Goal: Task Accomplishment & Management: Manage account settings

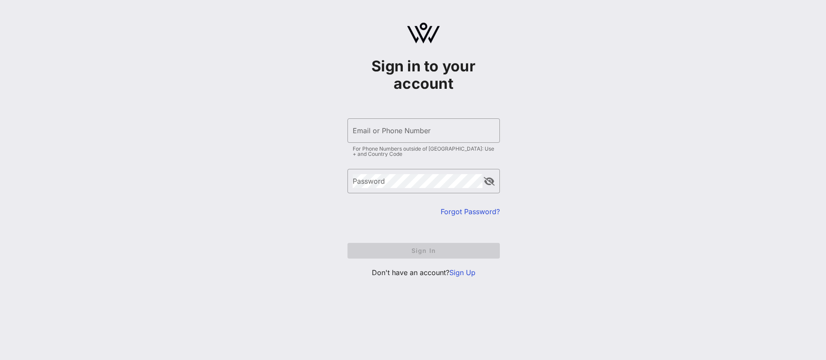
type input "[EMAIL_ADDRESS][DOMAIN_NAME]"
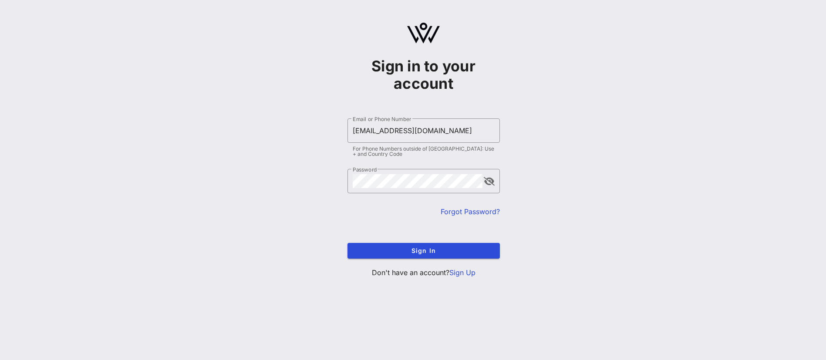
click at [576, 209] on div "Sign in to your account ​ Email or Phone Number [EMAIL_ADDRESS][DOMAIN_NAME] Fo…" at bounding box center [423, 153] width 805 height 307
click at [442, 249] on span "Sign In" at bounding box center [423, 250] width 138 height 7
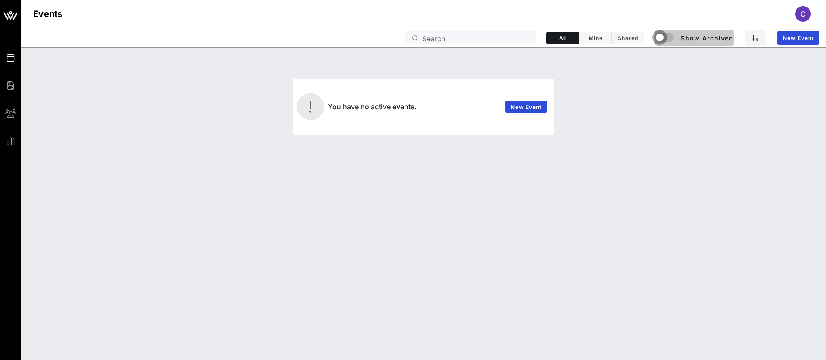
click at [665, 36] on div "button" at bounding box center [659, 37] width 12 height 12
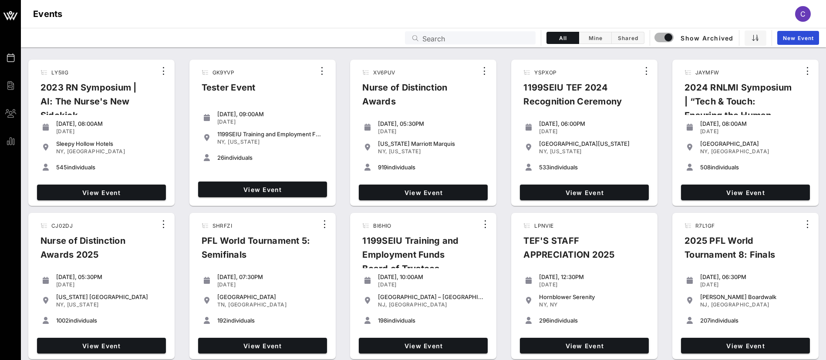
scroll to position [50, 0]
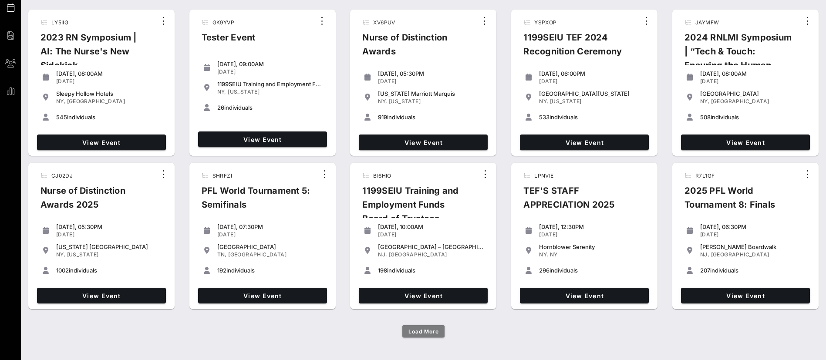
click at [433, 331] on span "Load More" at bounding box center [423, 331] width 31 height 7
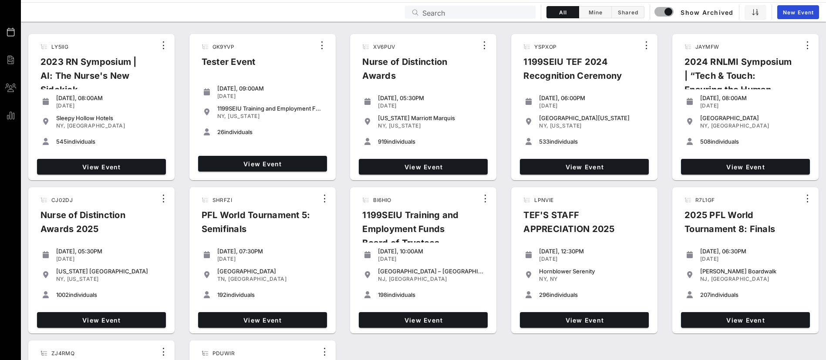
scroll to position [0, 0]
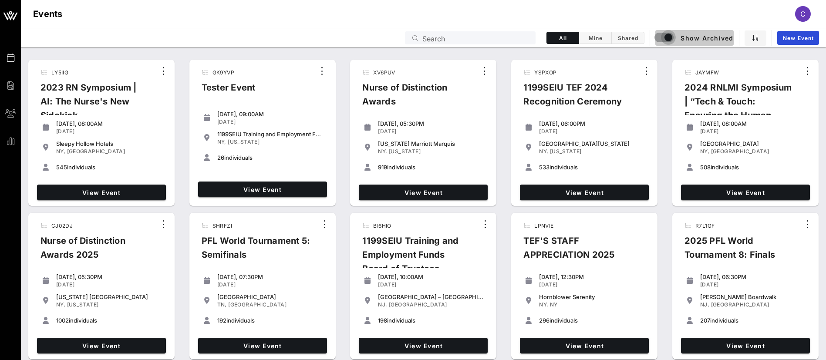
click at [672, 37] on div "button" at bounding box center [668, 37] width 12 height 12
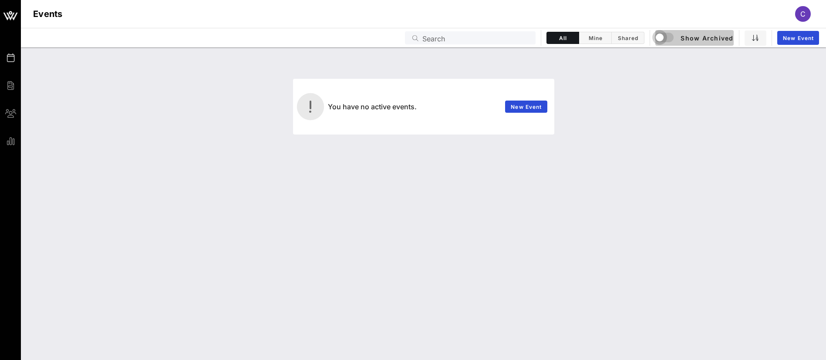
click at [659, 34] on div "button" at bounding box center [659, 37] width 12 height 12
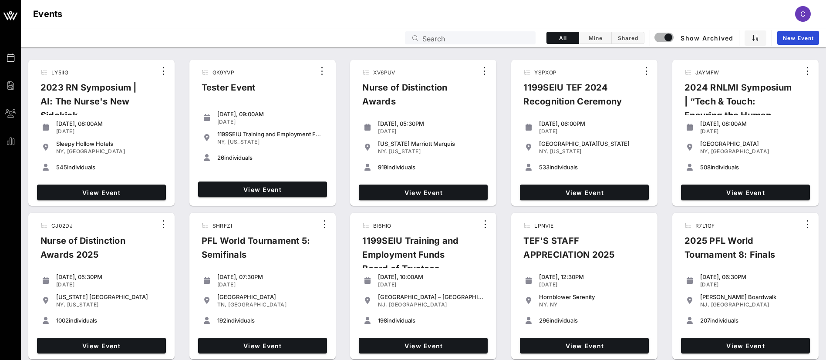
click at [727, 88] on div "2024 RNLMI Symposium | “Tech & Touch: Ensuring the Human Element…" at bounding box center [738, 112] width 123 height 63
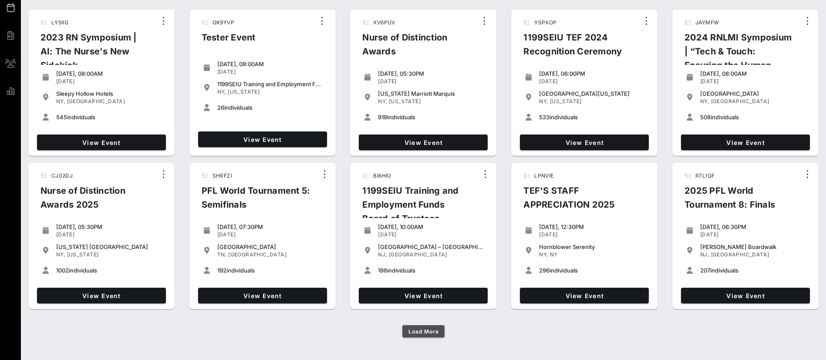
click at [427, 331] on span "Load More" at bounding box center [423, 331] width 31 height 7
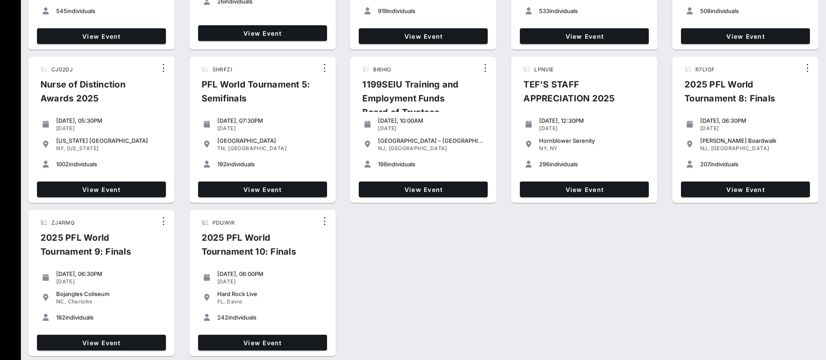
scroll to position [0, 0]
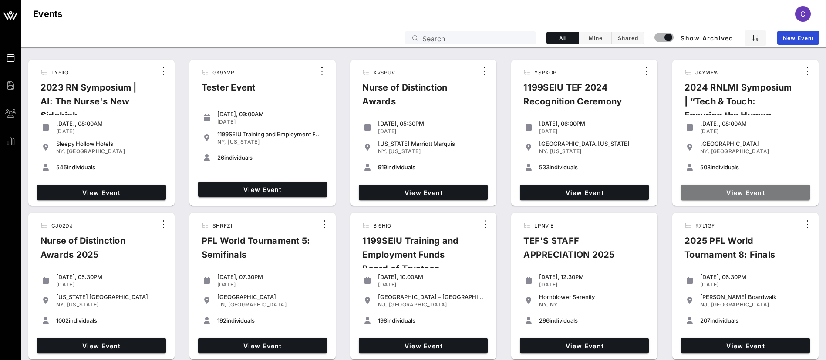
click at [755, 190] on span "View Event" at bounding box center [745, 192] width 122 height 7
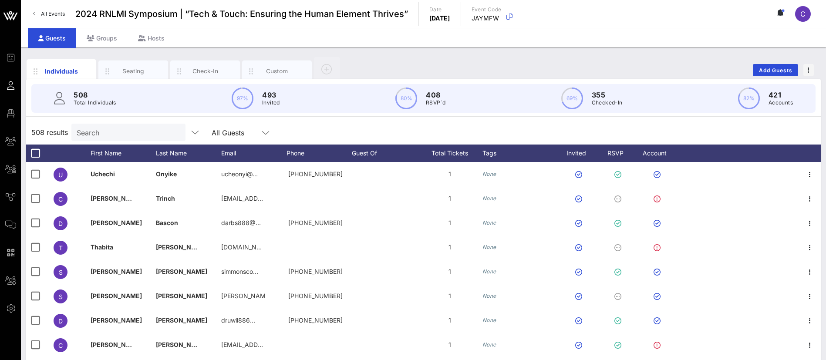
click at [353, 125] on div "508 results Search All Guests" at bounding box center [423, 132] width 794 height 24
click at [407, 133] on div "508 results Search All Guests" at bounding box center [423, 132] width 794 height 24
click at [404, 63] on div "Individuals Seating Check-In Custom Add Guests" at bounding box center [423, 70] width 794 height 28
